Goal: Information Seeking & Learning: Learn about a topic

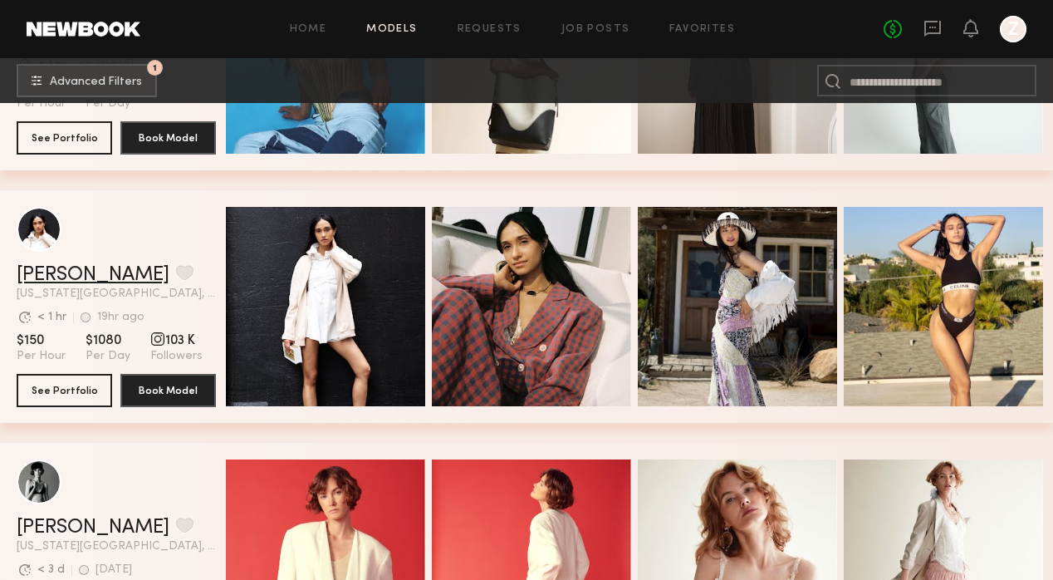
scroll to position [8532, 0]
click at [55, 272] on link "Laura A." at bounding box center [93, 275] width 153 height 20
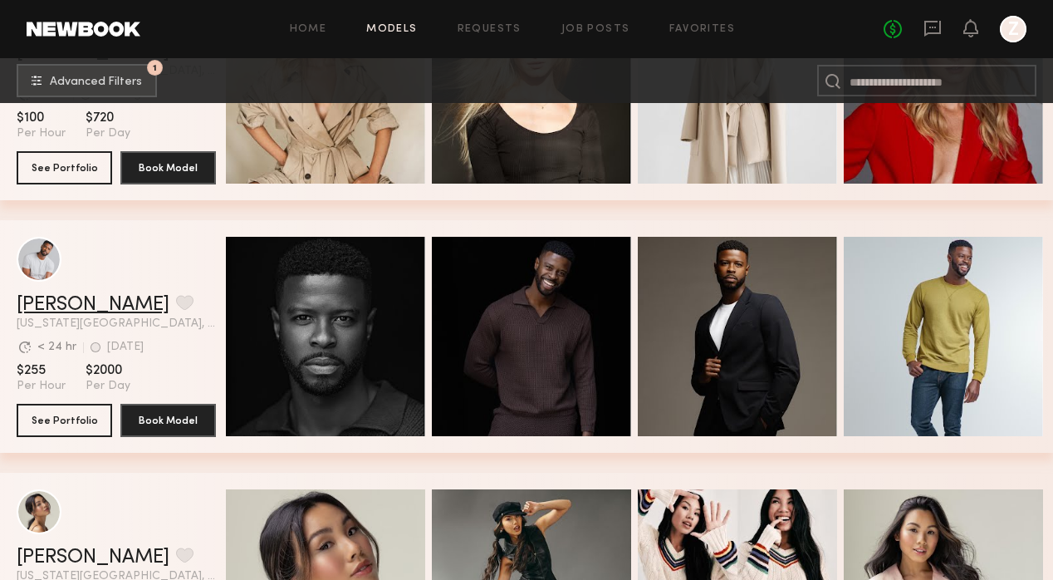
click at [53, 301] on link "Joshua W." at bounding box center [93, 305] width 153 height 20
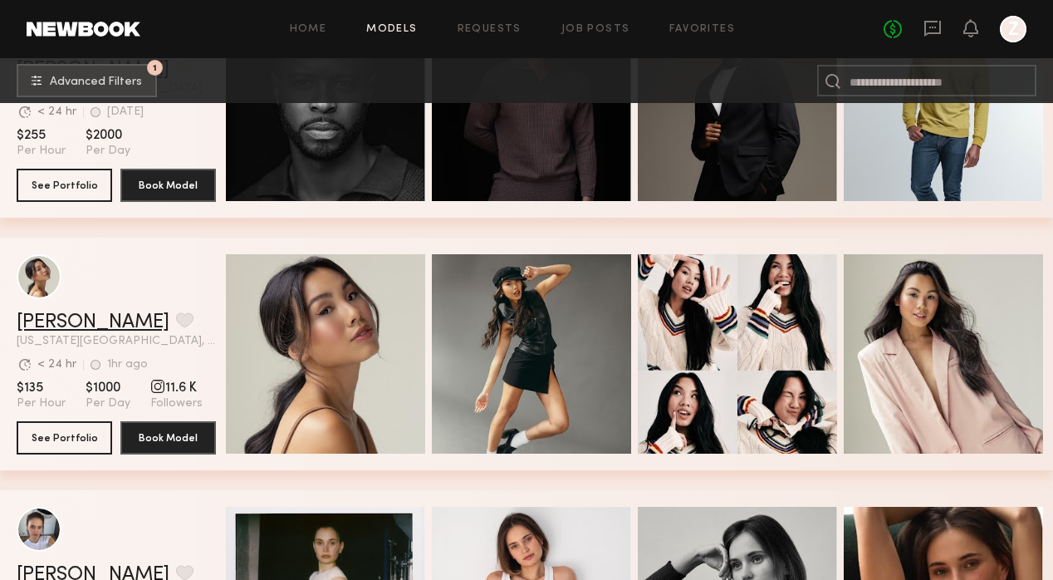
scroll to position [9552, 0]
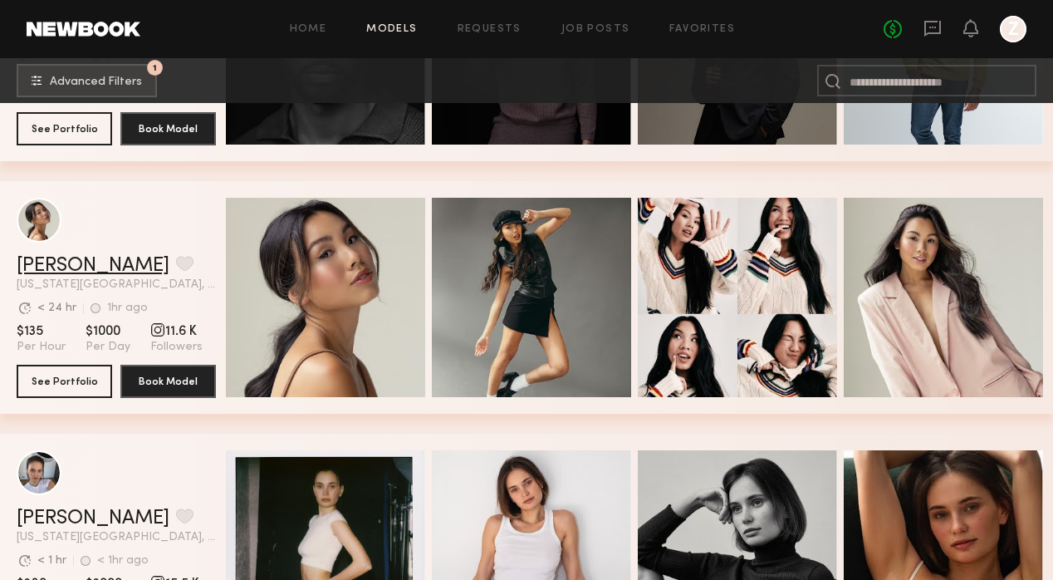
click at [59, 263] on link "Cindy N." at bounding box center [93, 266] width 153 height 20
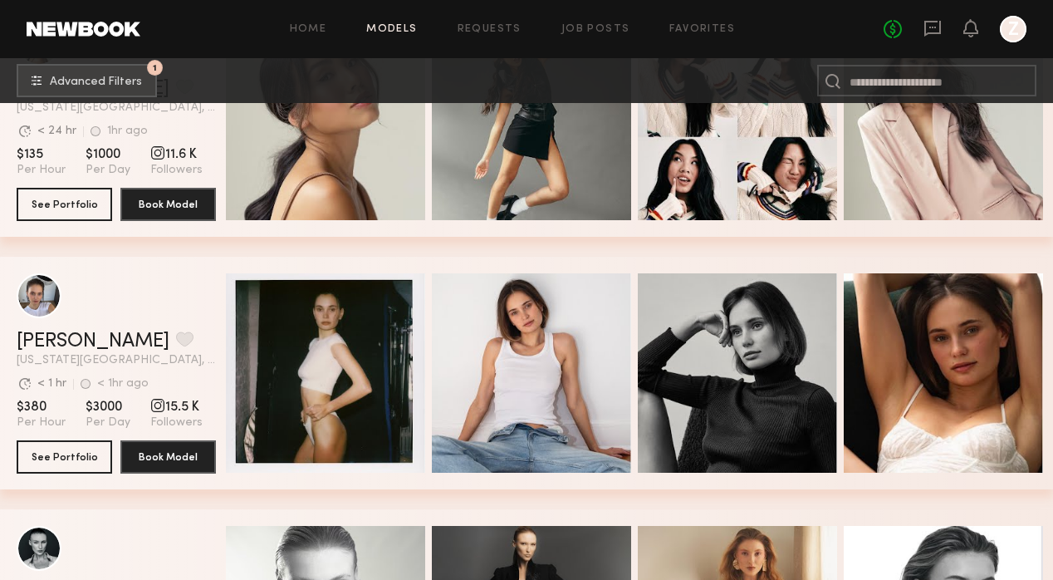
scroll to position [9764, 0]
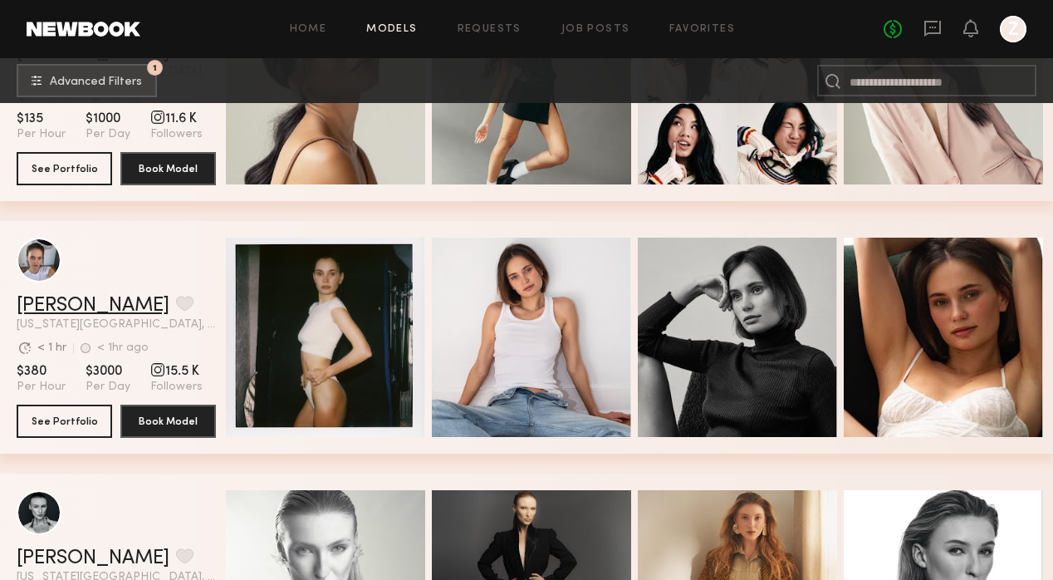
click at [44, 301] on link "[PERSON_NAME]" at bounding box center [93, 306] width 153 height 20
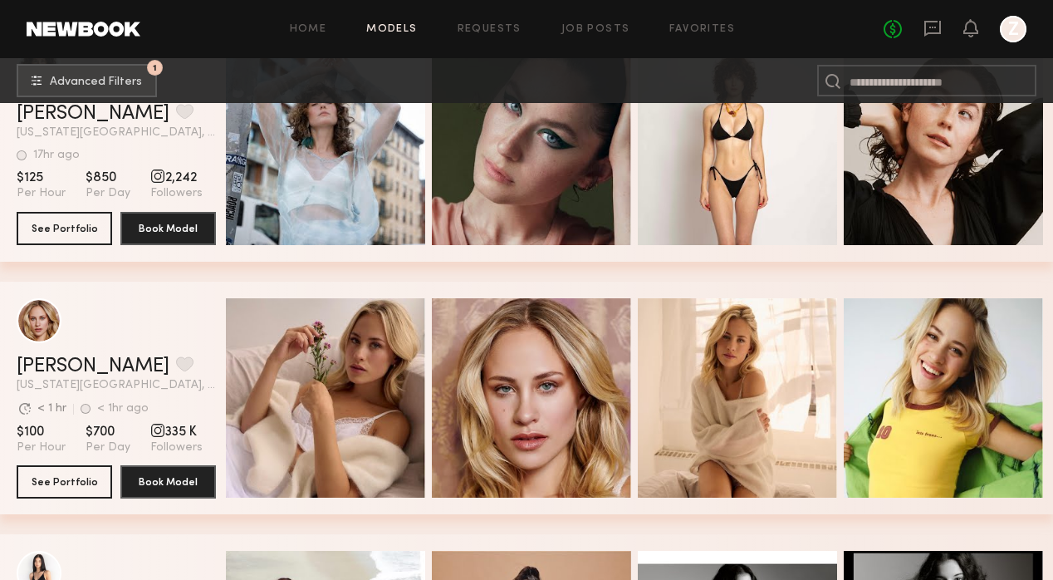
scroll to position [10614, 0]
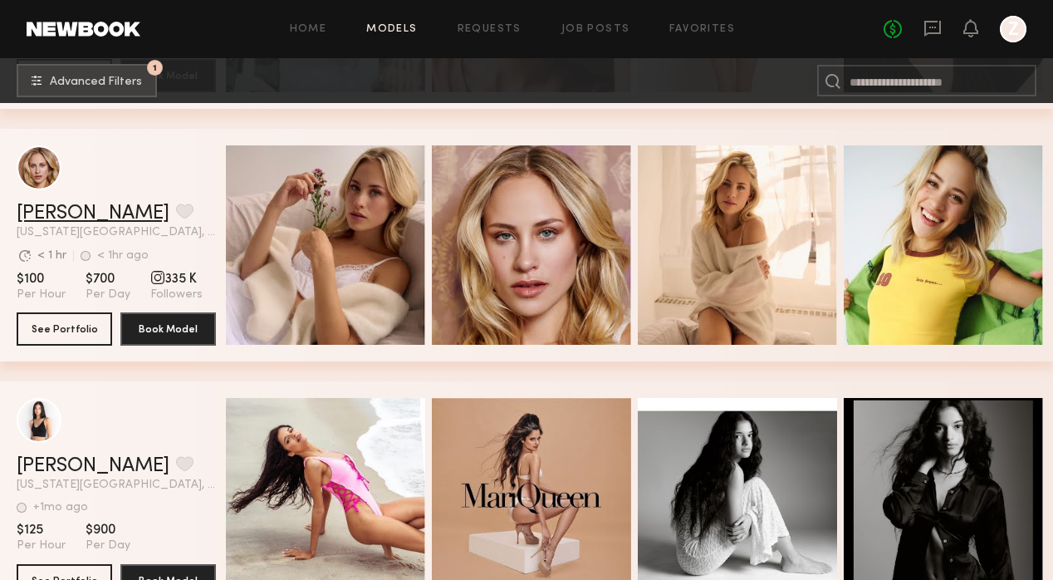
click at [49, 209] on link "Emilia B." at bounding box center [93, 214] width 153 height 20
